Goal: Information Seeking & Learning: Learn about a topic

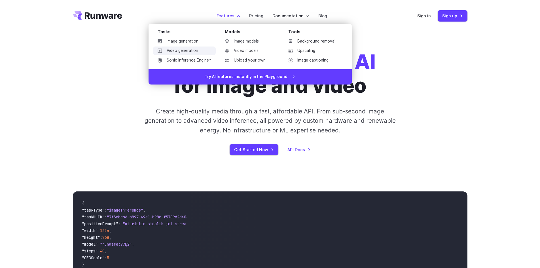
click at [175, 49] on link "Video generation" at bounding box center [184, 50] width 63 height 8
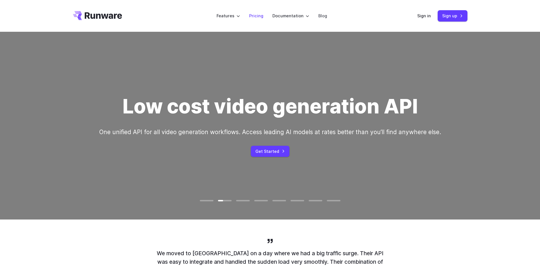
click at [254, 12] on li "Pricing" at bounding box center [255, 16] width 23 height 16
click at [257, 18] on link "Pricing" at bounding box center [256, 15] width 14 height 7
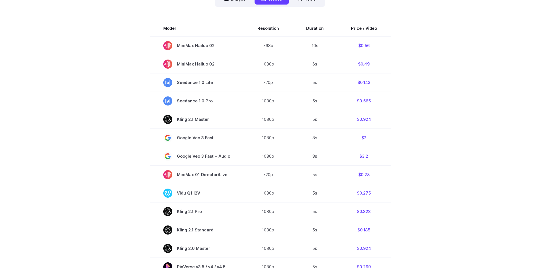
scroll to position [227, 0]
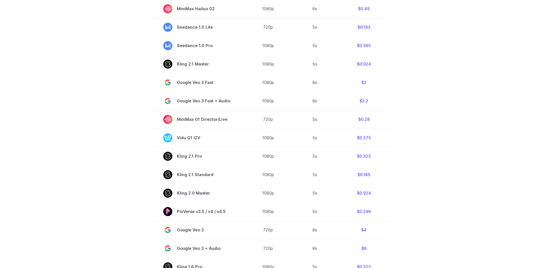
drag, startPoint x: 395, startPoint y: 141, endPoint x: 400, endPoint y: 139, distance: 5.8
click at [400, 139] on section "Model Resolution Duration Price / Video MiniMax Hailuo 02 768p 10s $0.56 MiniMa…" at bounding box center [270, 157] width 394 height 384
click at [394, 142] on section "Model Resolution Duration Price / Video MiniMax Hailuo 02 768p 10s $0.56 MiniMa…" at bounding box center [270, 157] width 394 height 384
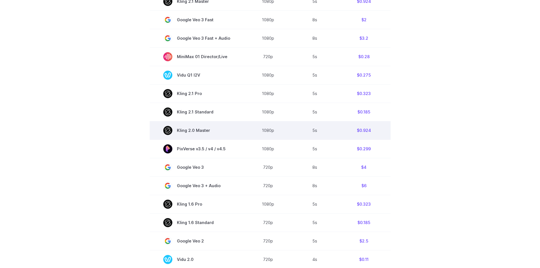
scroll to position [425, 0]
